Goal: Task Accomplishment & Management: Complete application form

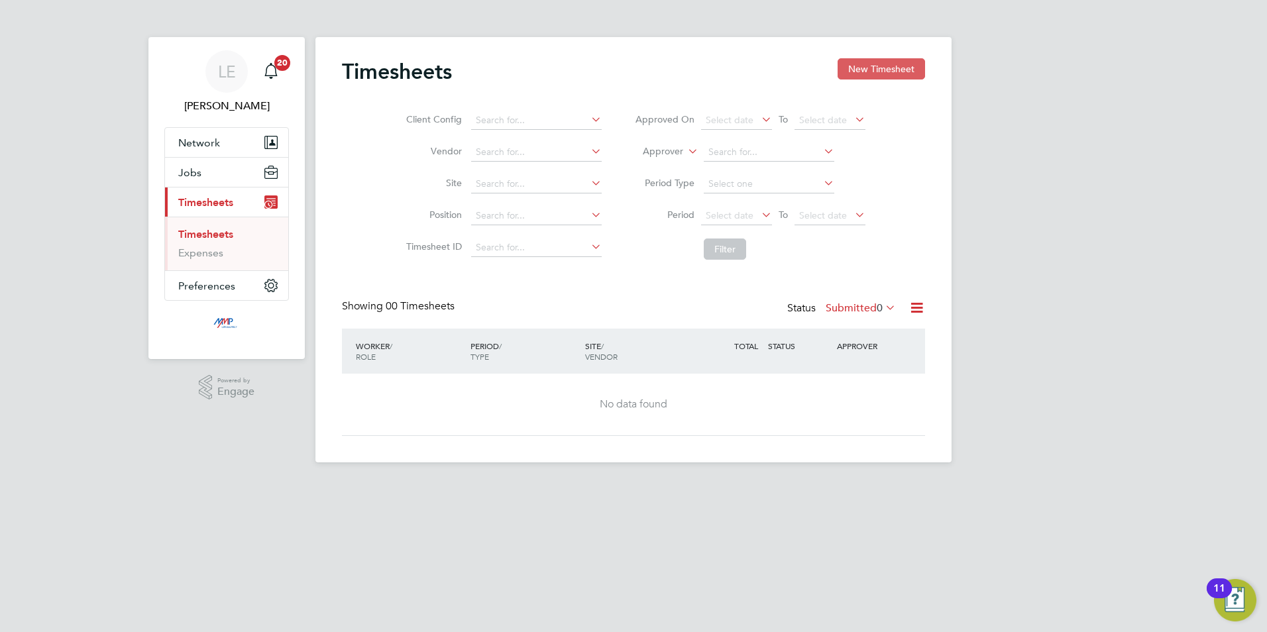
click at [866, 72] on button "New Timesheet" at bounding box center [880, 68] width 87 height 21
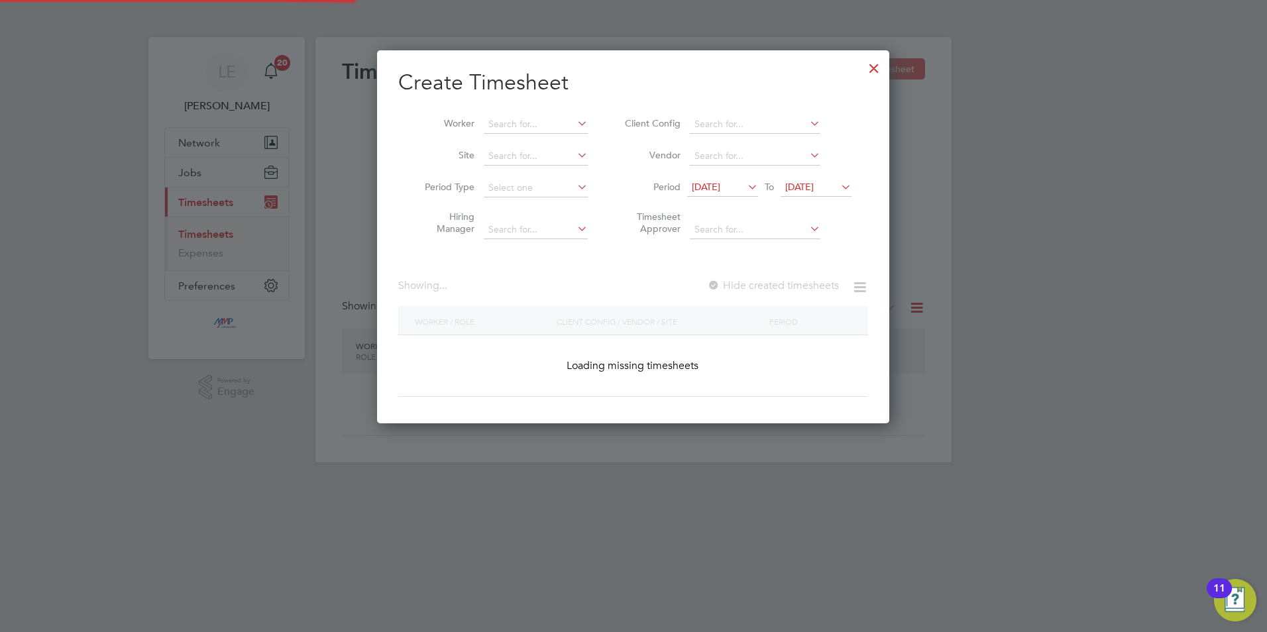
scroll to position [824, 513]
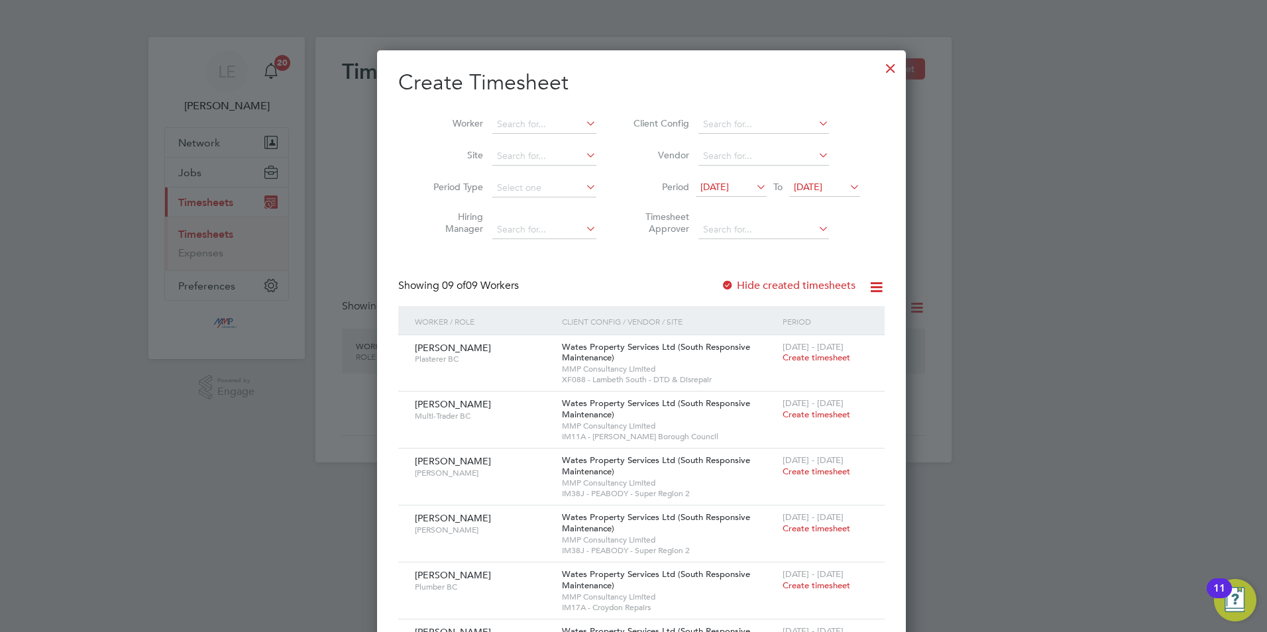
click at [729, 187] on span "[DATE]" at bounding box center [714, 187] width 28 height 12
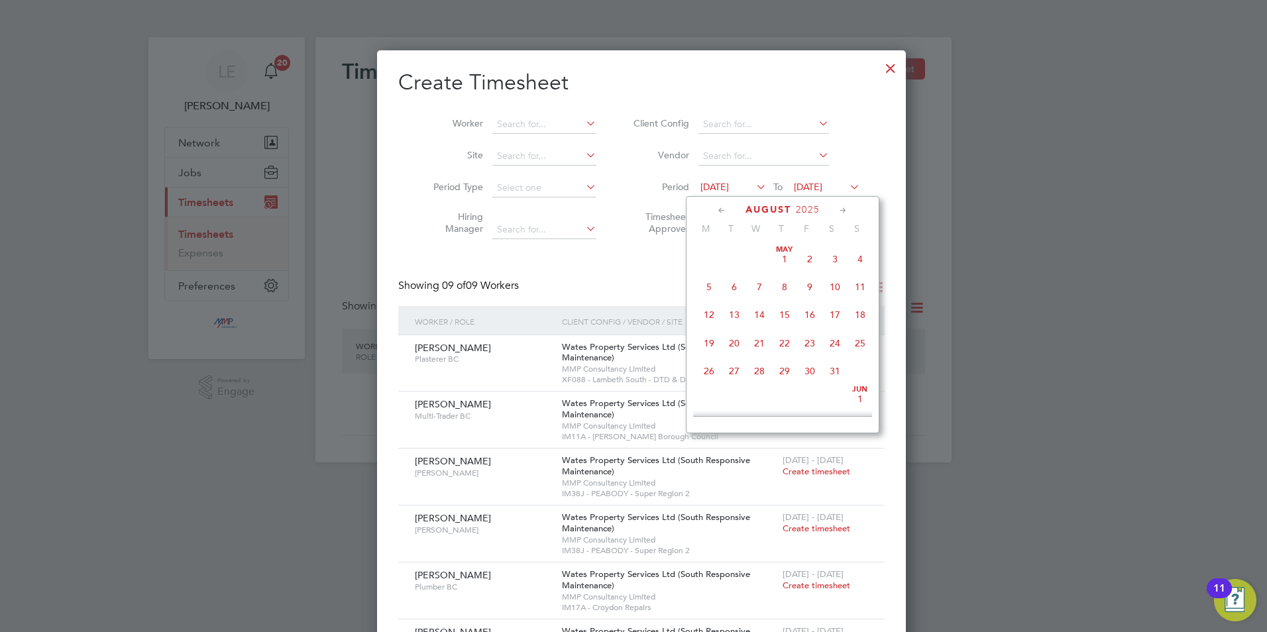
scroll to position [488, 0]
click at [841, 308] on span "23" at bounding box center [834, 302] width 25 height 25
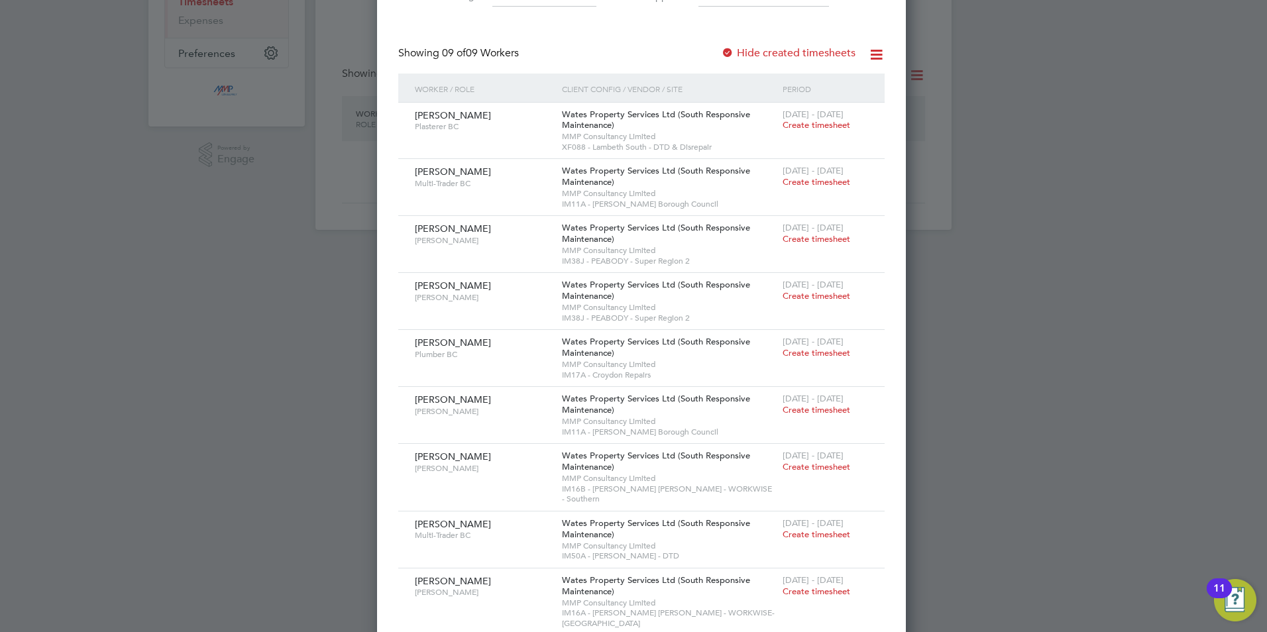
scroll to position [242, 0]
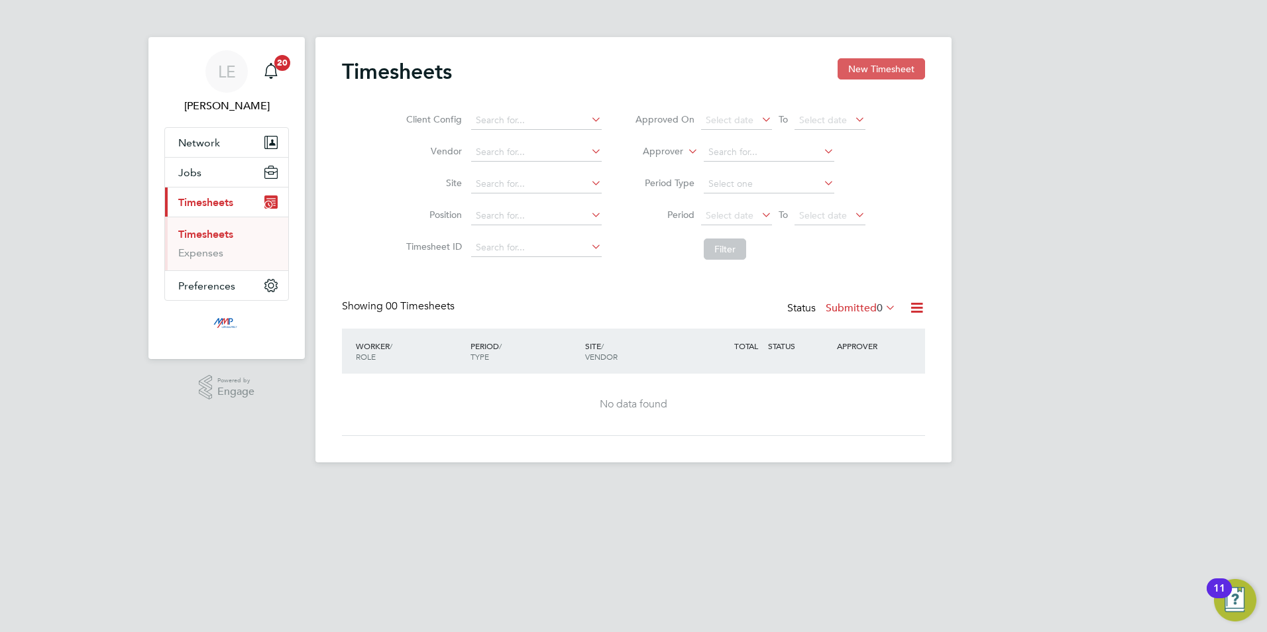
click at [880, 65] on button "New Timesheet" at bounding box center [880, 68] width 87 height 21
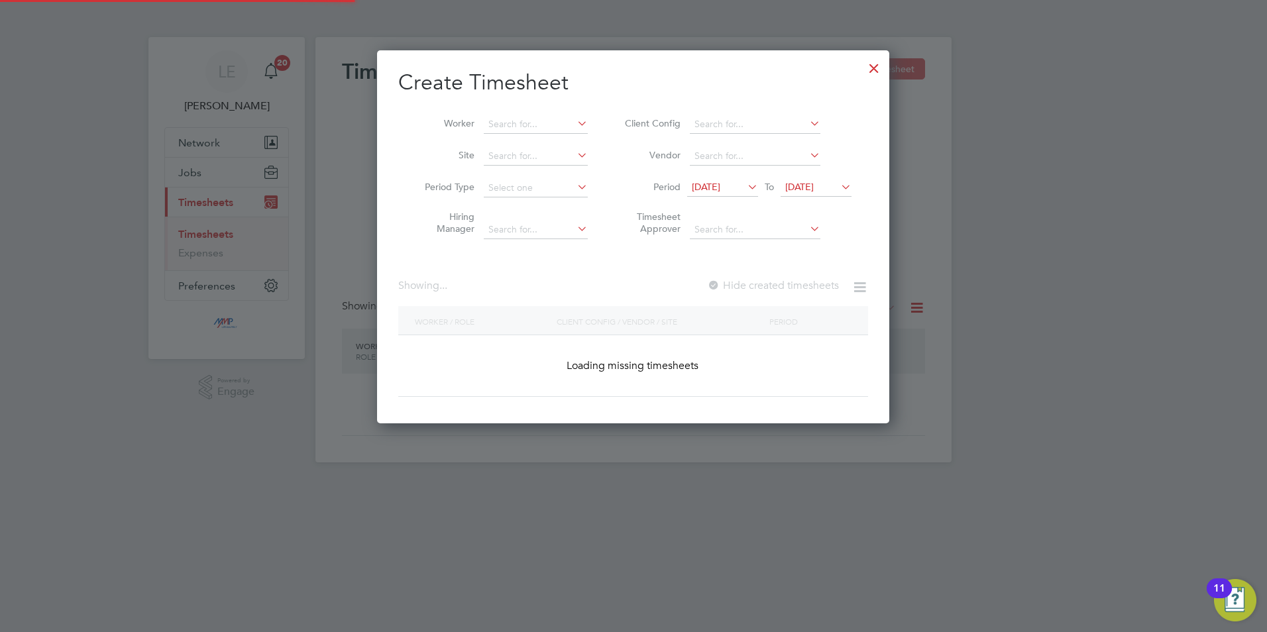
scroll to position [824, 513]
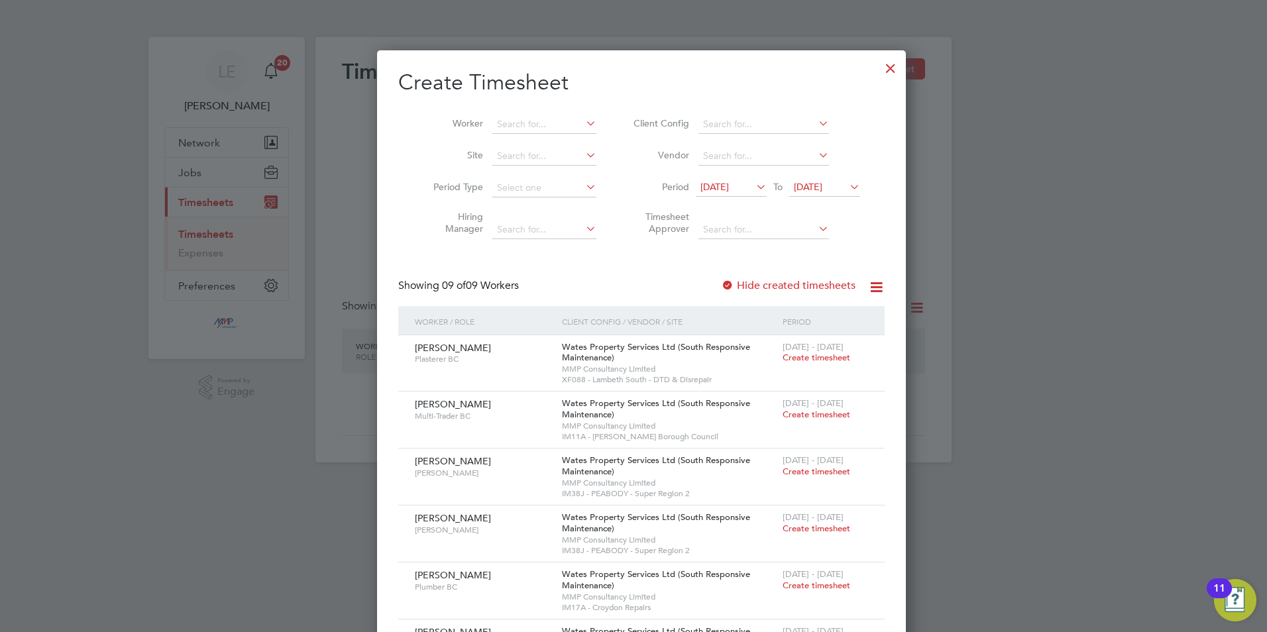
click at [727, 185] on span "[DATE]" at bounding box center [714, 187] width 28 height 12
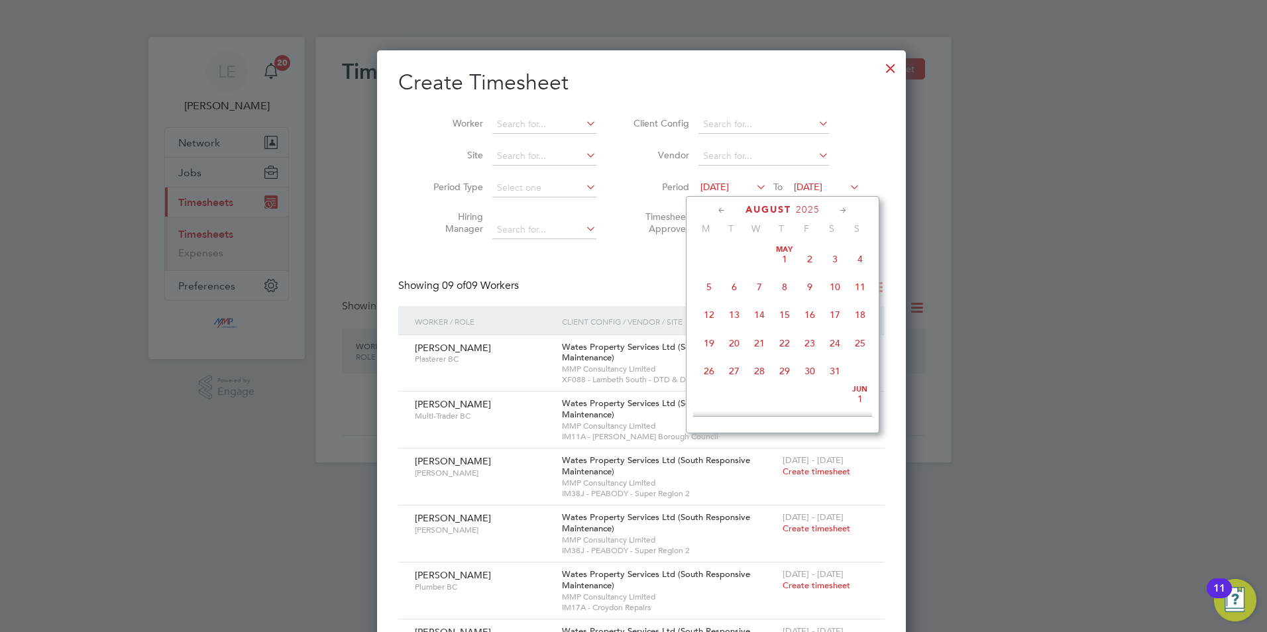
scroll to position [488, 0]
click at [829, 313] on span "23" at bounding box center [834, 302] width 25 height 25
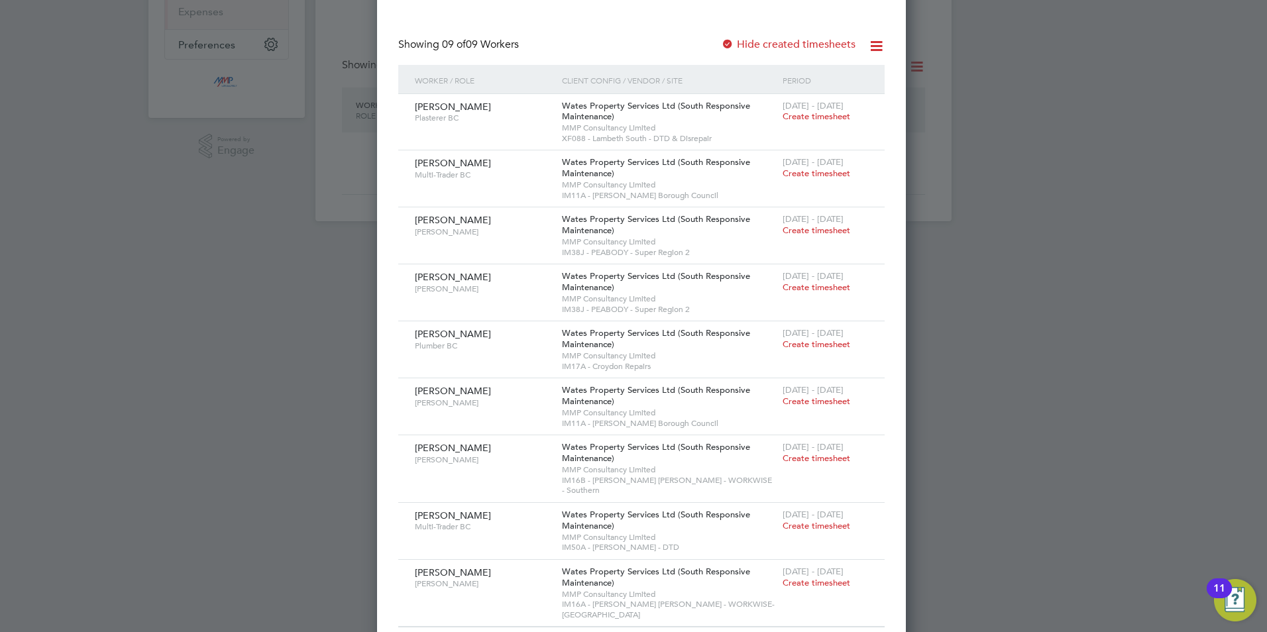
scroll to position [242, 0]
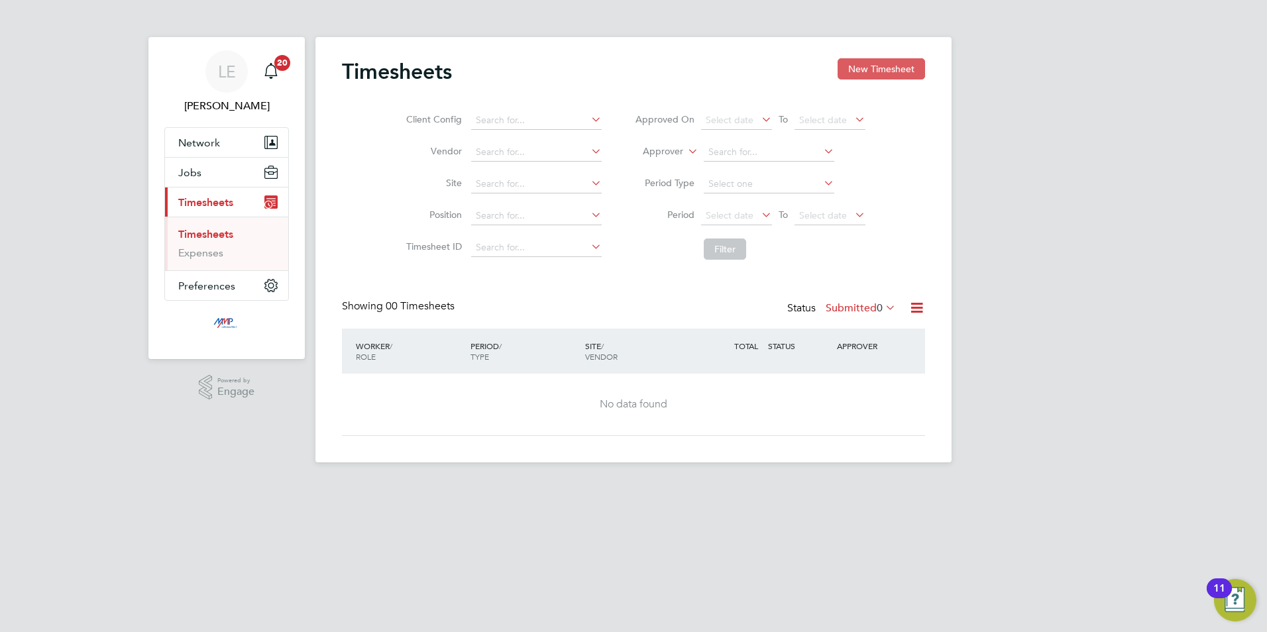
click at [872, 64] on button "New Timesheet" at bounding box center [880, 68] width 87 height 21
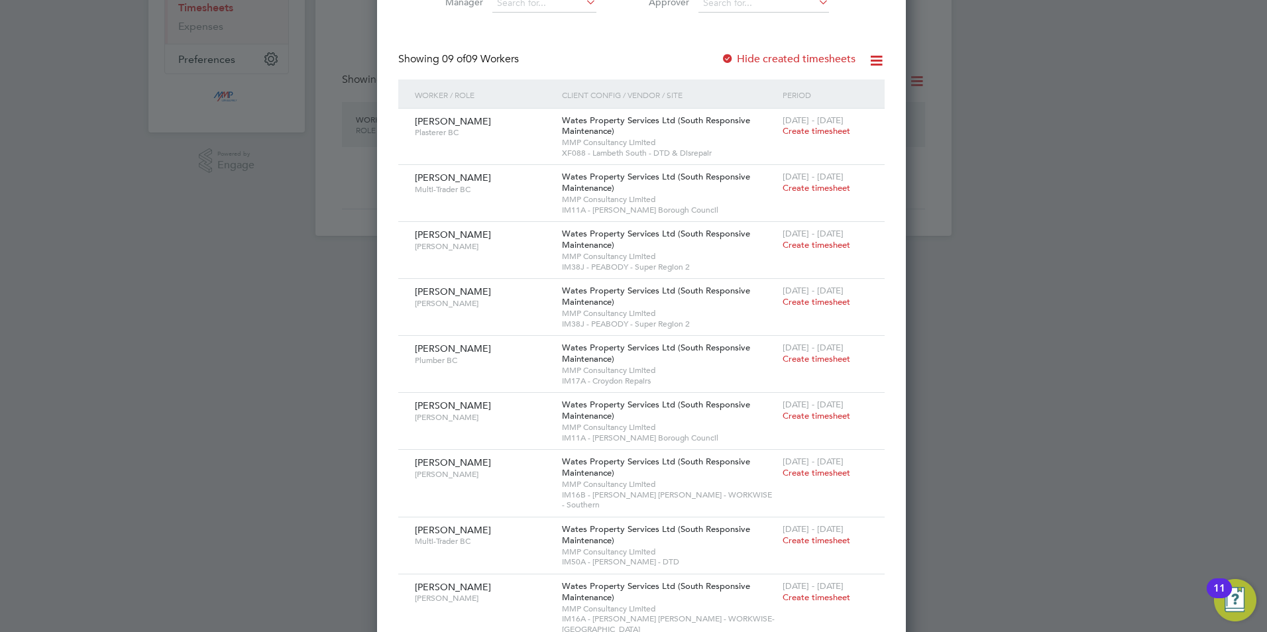
scroll to position [242, 0]
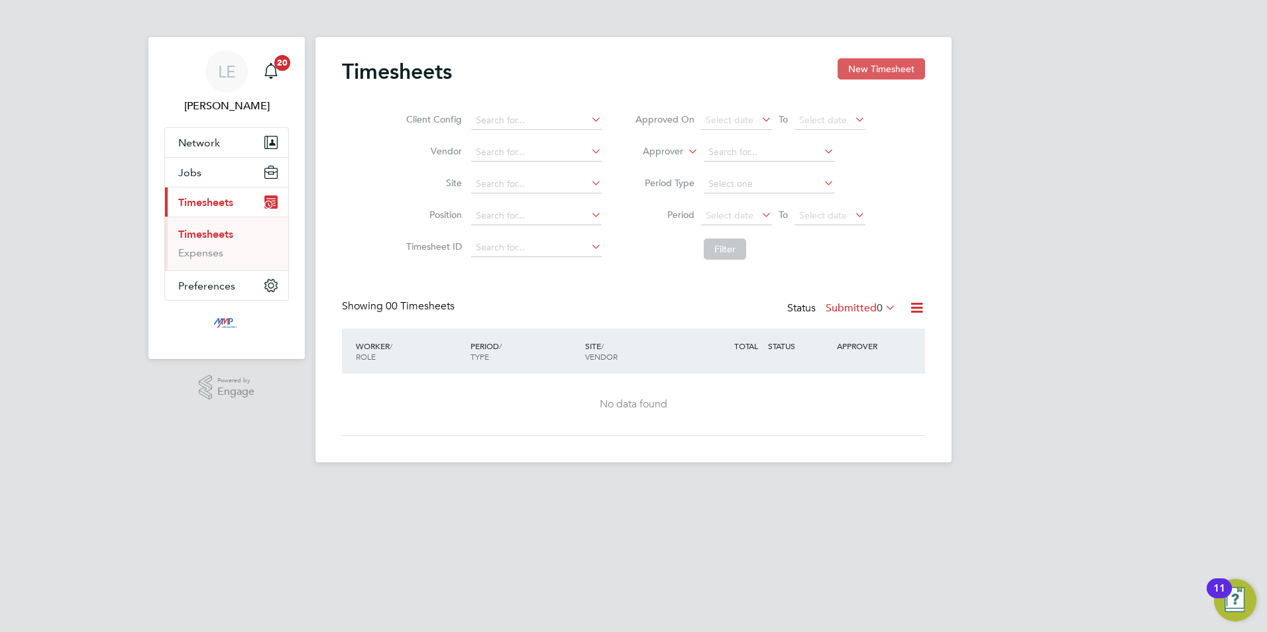
click at [872, 70] on button "New Timesheet" at bounding box center [880, 68] width 87 height 21
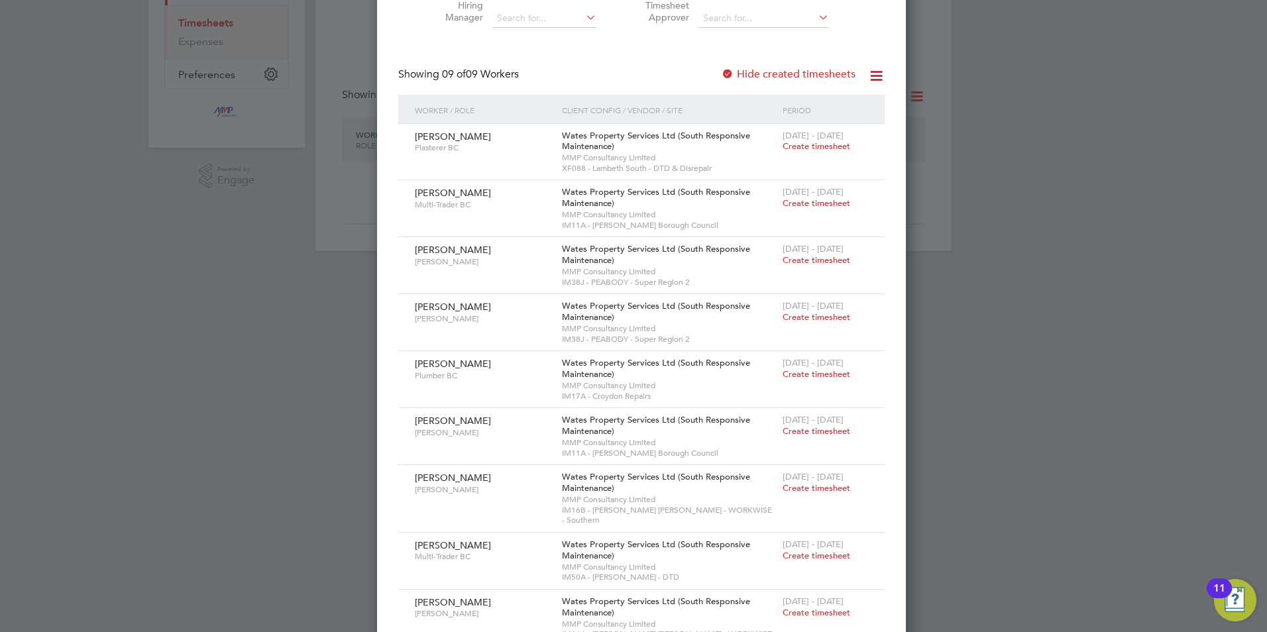
scroll to position [242, 0]
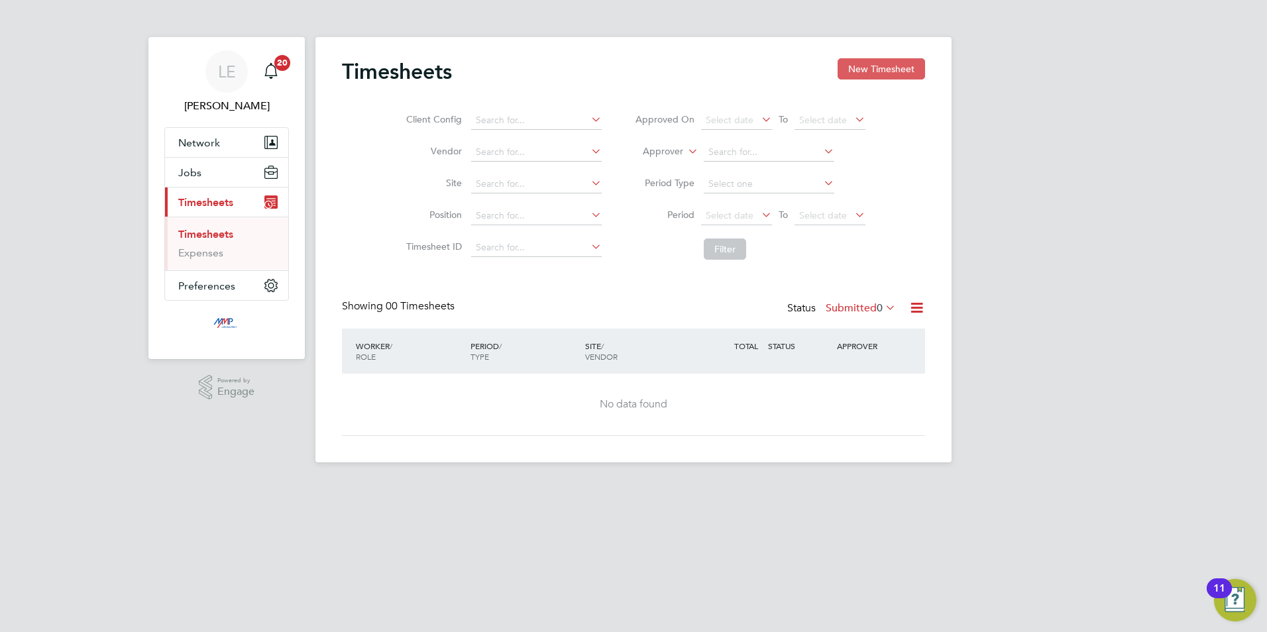
click at [857, 71] on button "New Timesheet" at bounding box center [880, 68] width 87 height 21
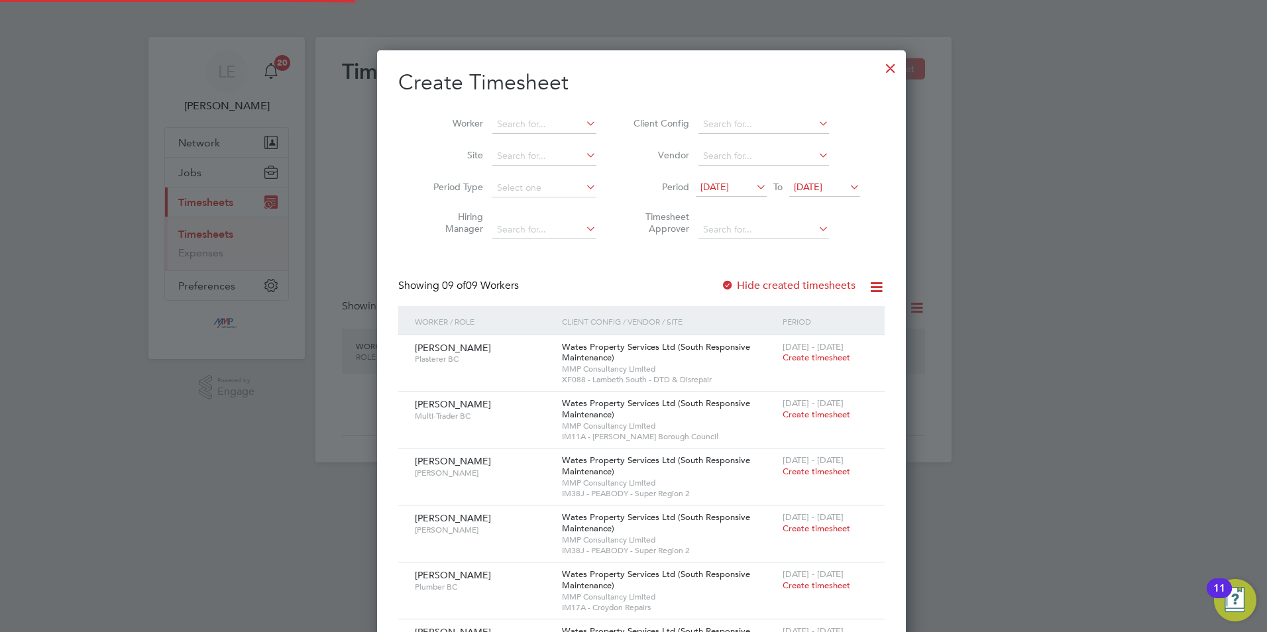
scroll to position [824, 513]
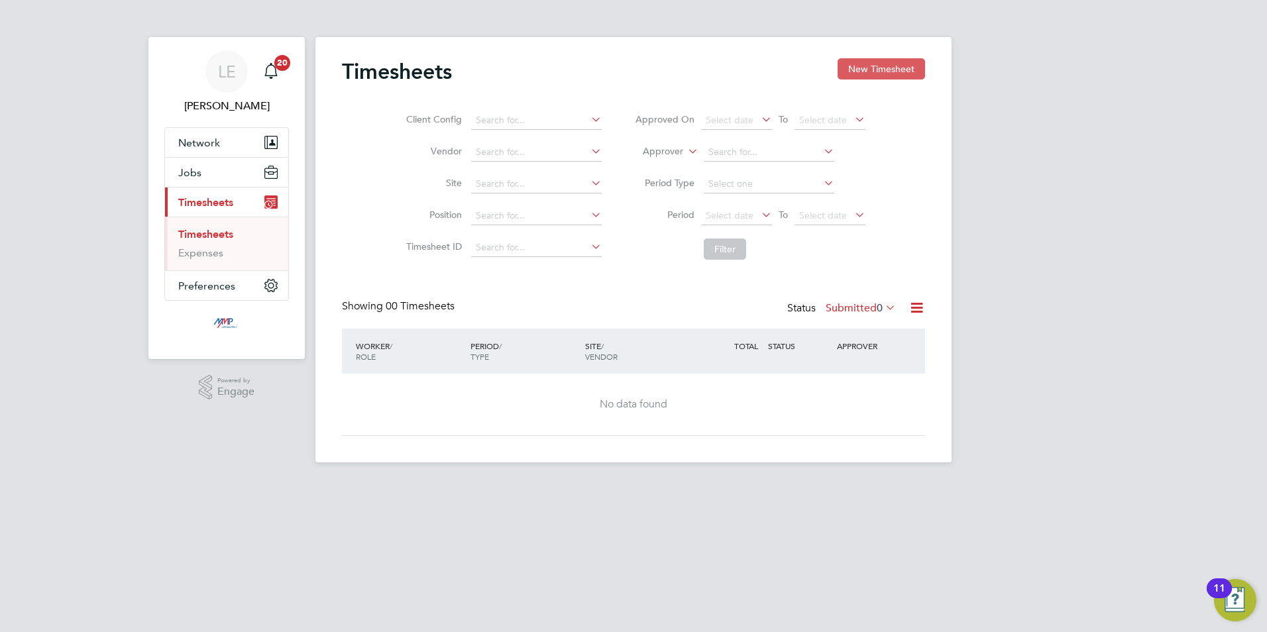
click at [872, 66] on button "New Timesheet" at bounding box center [880, 68] width 87 height 21
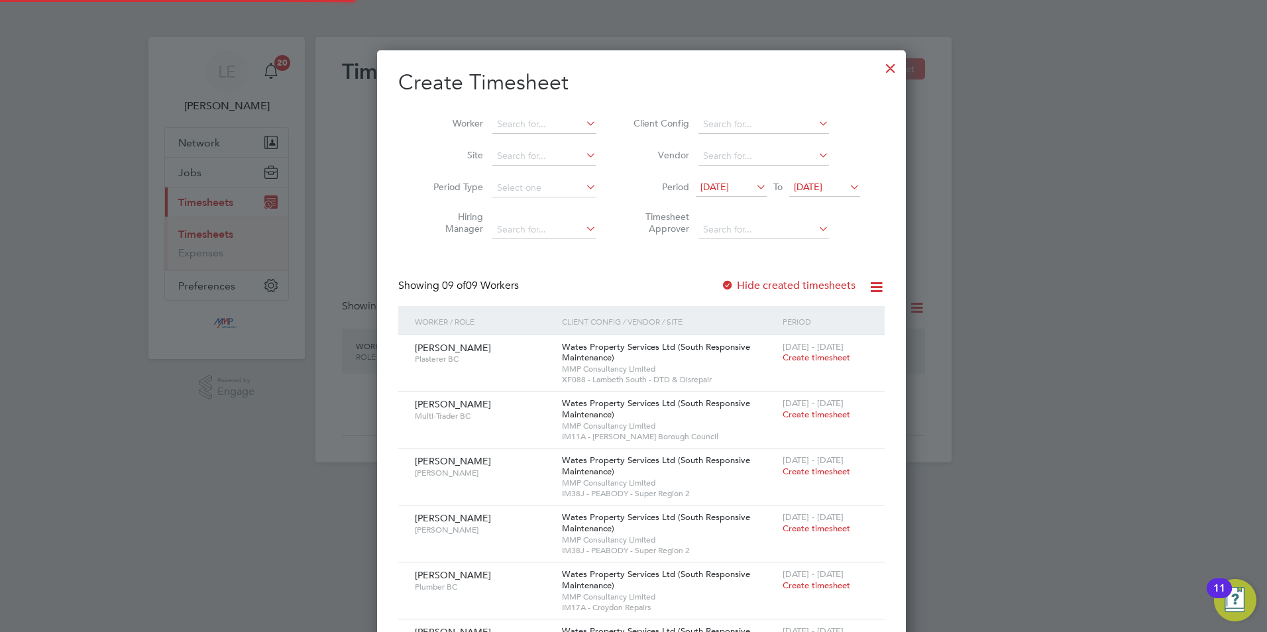
scroll to position [824, 513]
click at [729, 187] on span "[DATE]" at bounding box center [714, 187] width 28 height 12
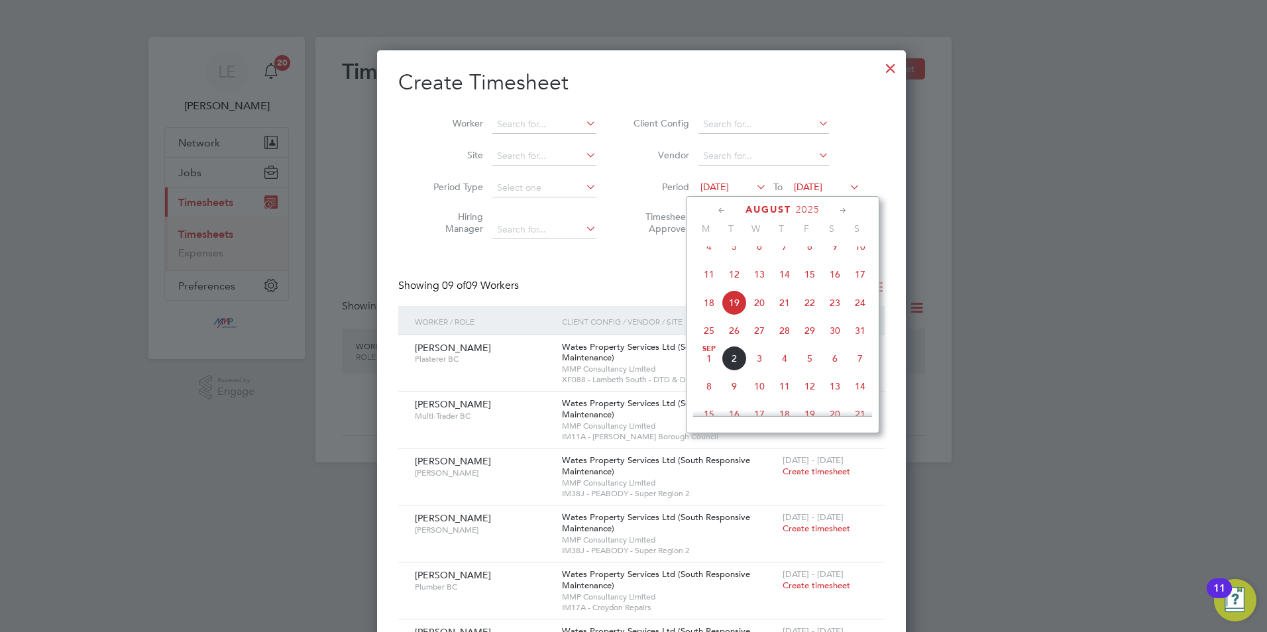
click at [834, 315] on span "23" at bounding box center [834, 302] width 25 height 25
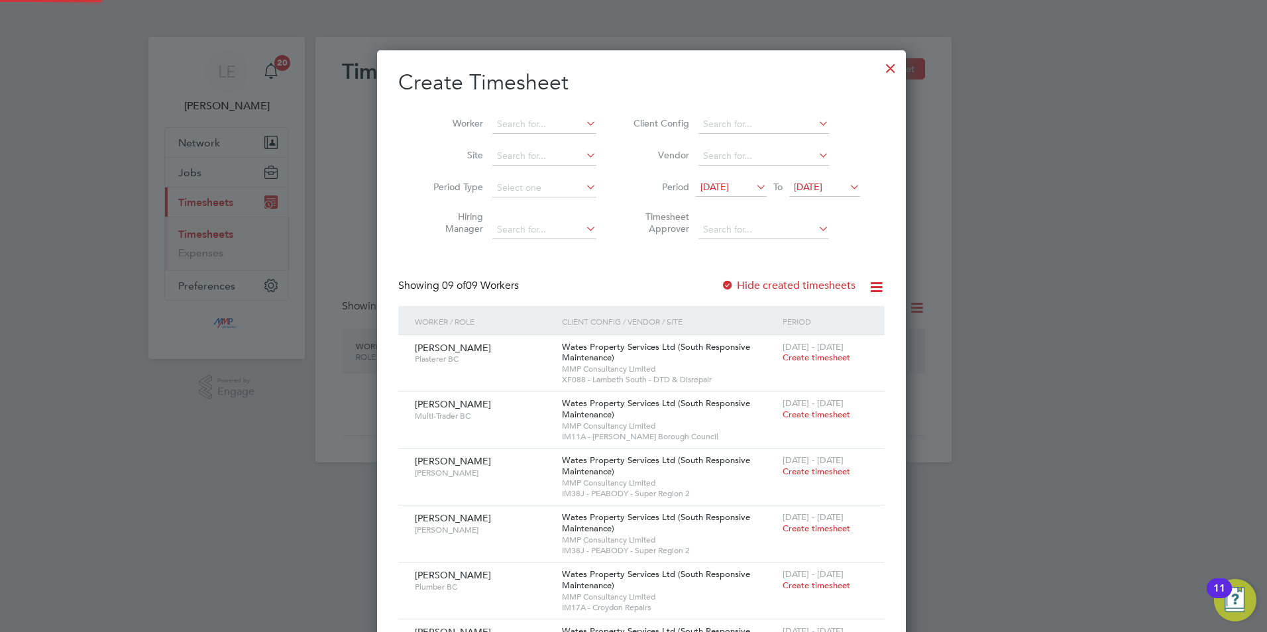
scroll to position [824, 513]
click at [828, 323] on div "Period" at bounding box center [825, 321] width 92 height 30
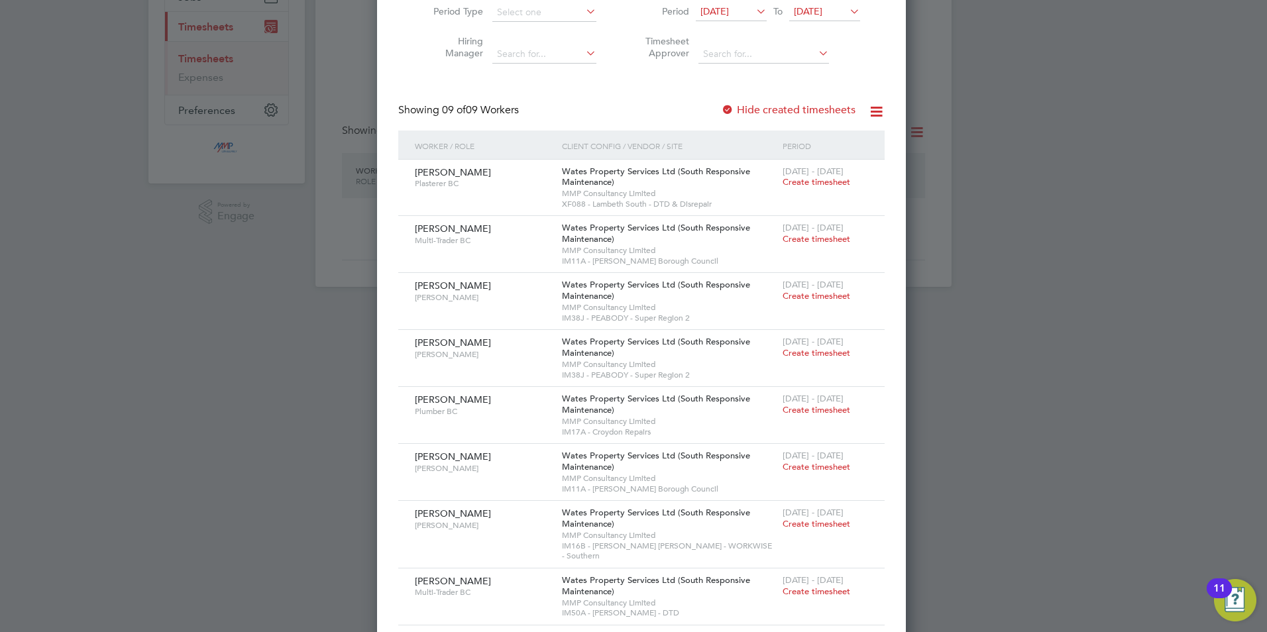
scroll to position [242, 0]
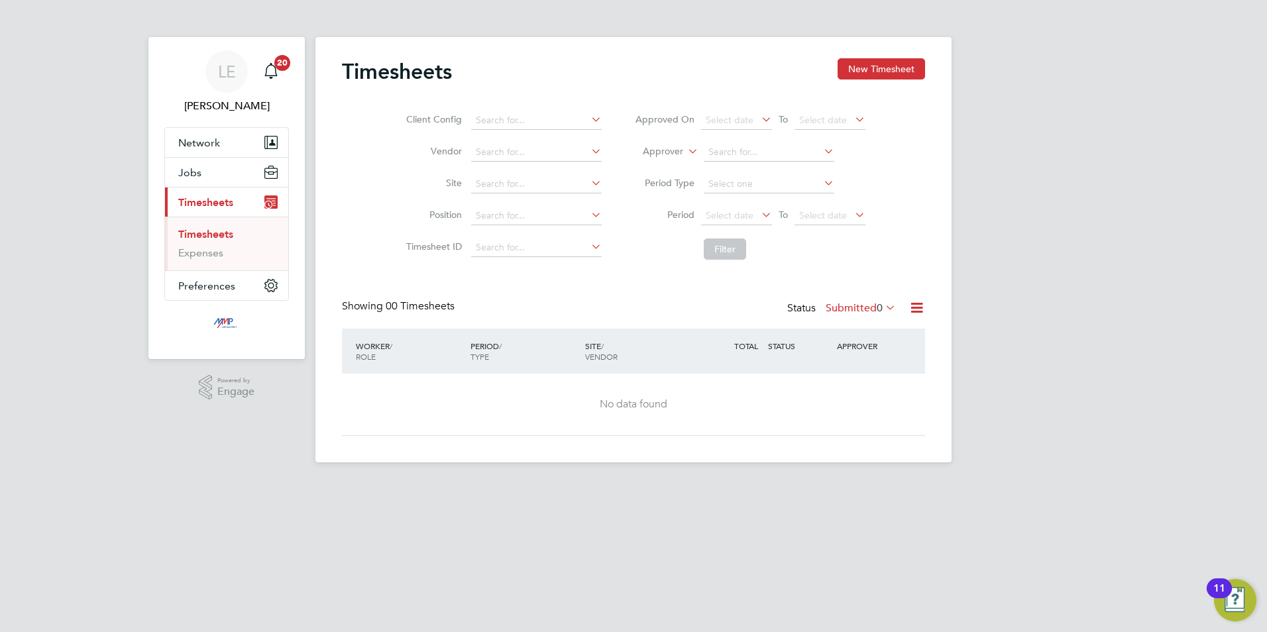
click at [888, 56] on div "Timesheets New Timesheet Client Config Vendor Site Position Timesheet ID Approv…" at bounding box center [633, 249] width 636 height 425
click at [884, 70] on button "New Timesheet" at bounding box center [880, 68] width 87 height 21
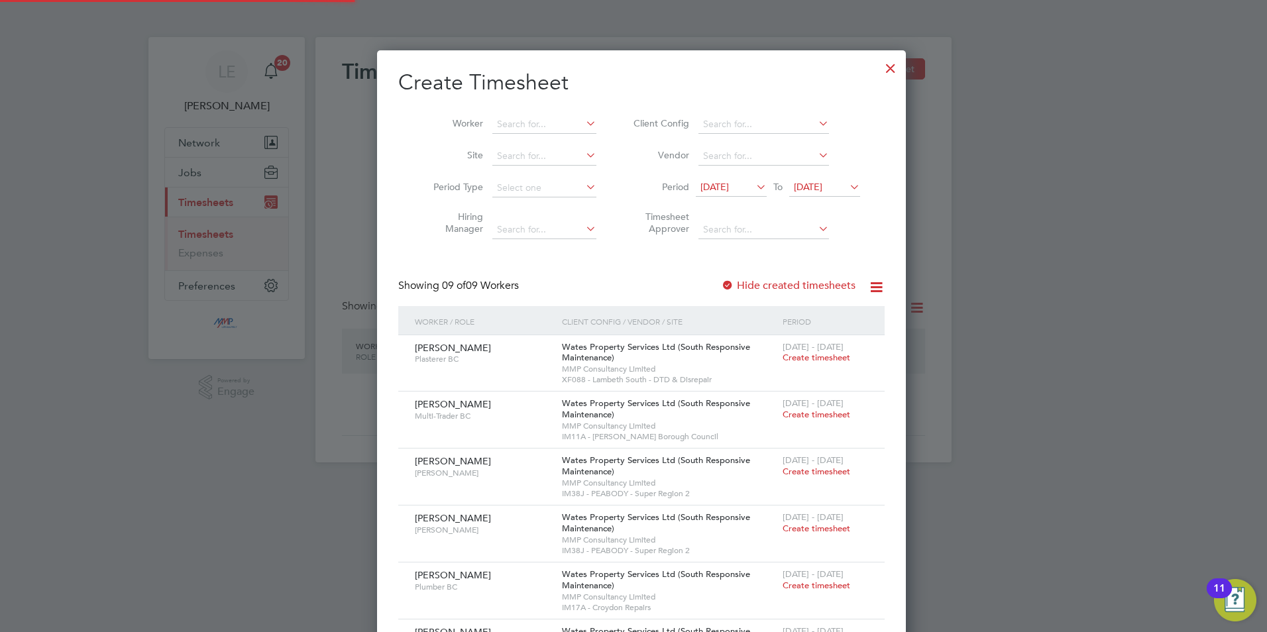
scroll to position [824, 513]
click at [722, 185] on span "[DATE]" at bounding box center [714, 187] width 28 height 12
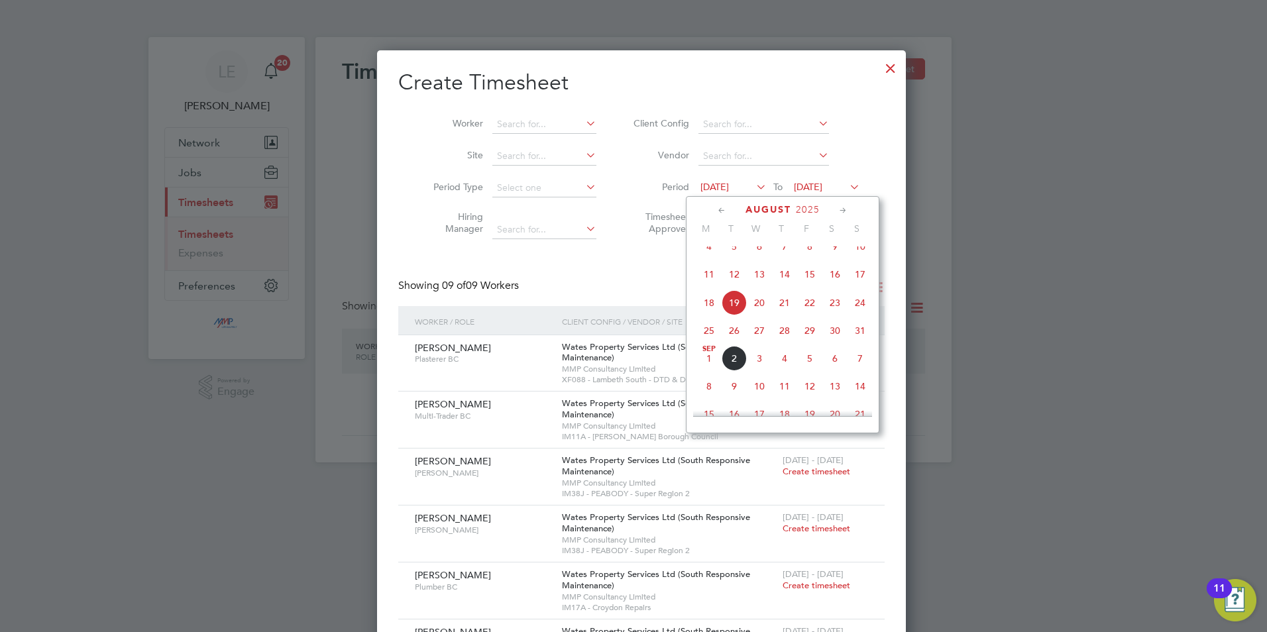
click at [835, 315] on span "23" at bounding box center [834, 302] width 25 height 25
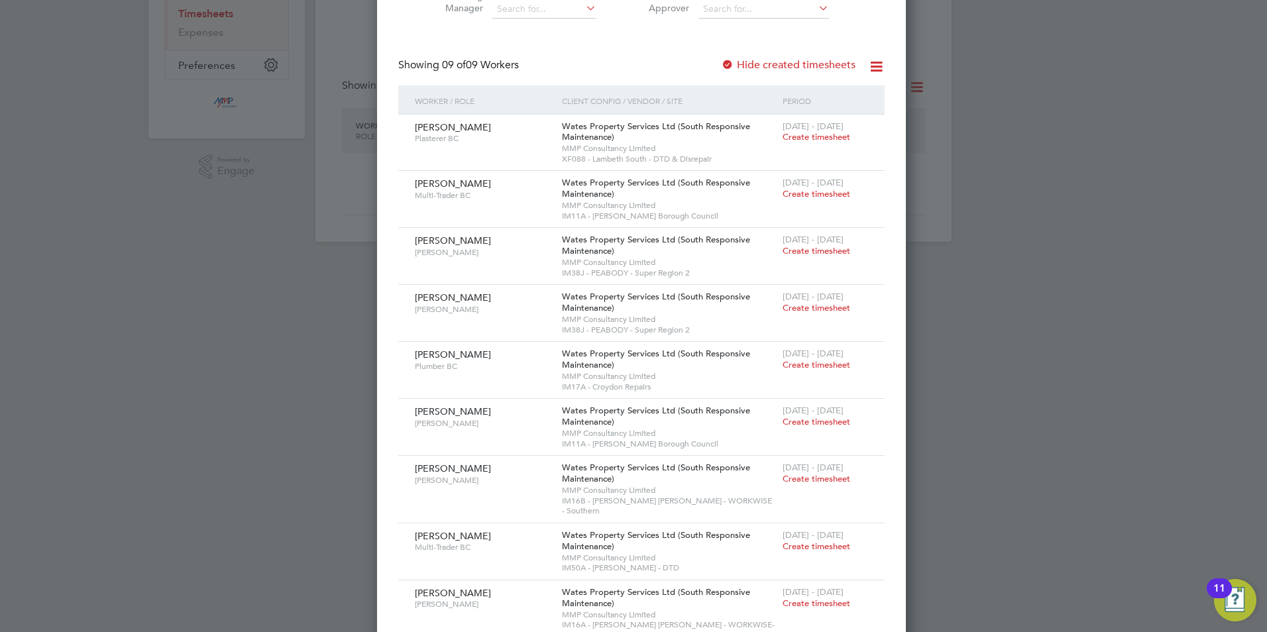
scroll to position [242, 0]
